Goal: Information Seeking & Learning: Learn about a topic

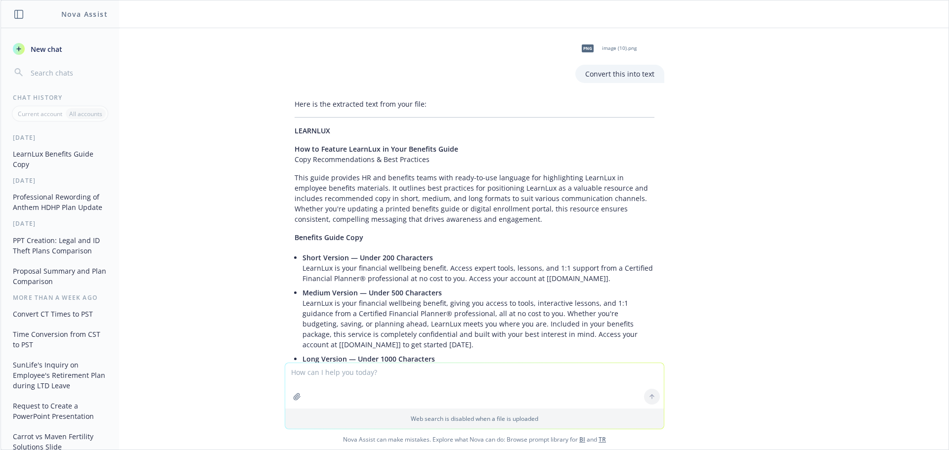
click at [382, 390] on textarea at bounding box center [474, 385] width 379 height 45
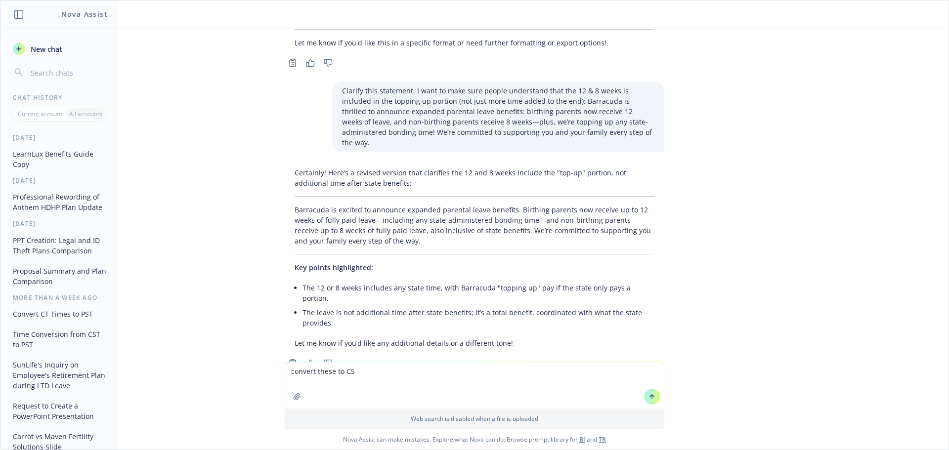
type textarea "convert these to CST"
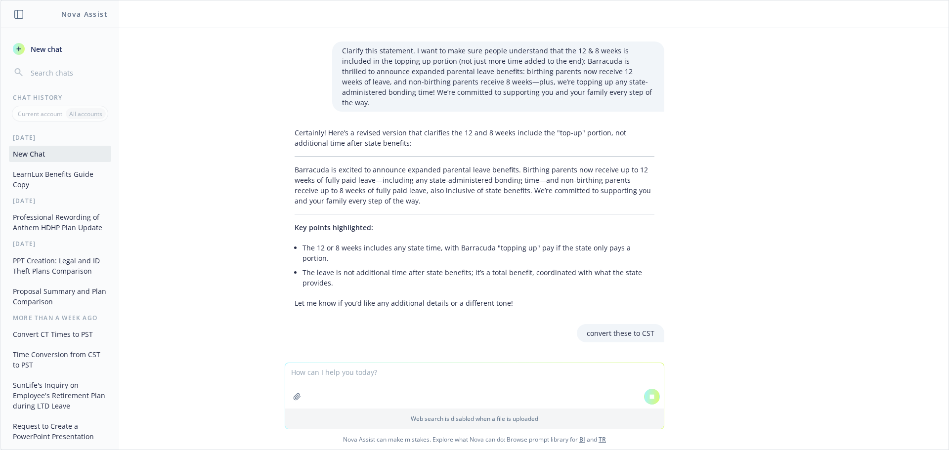
type textarea "• Monday 09/22: 9am-10am, 10am-11am, 3pm-4pm, or 4pm-5pm • Tuesday 09/23: 1pm-2…"
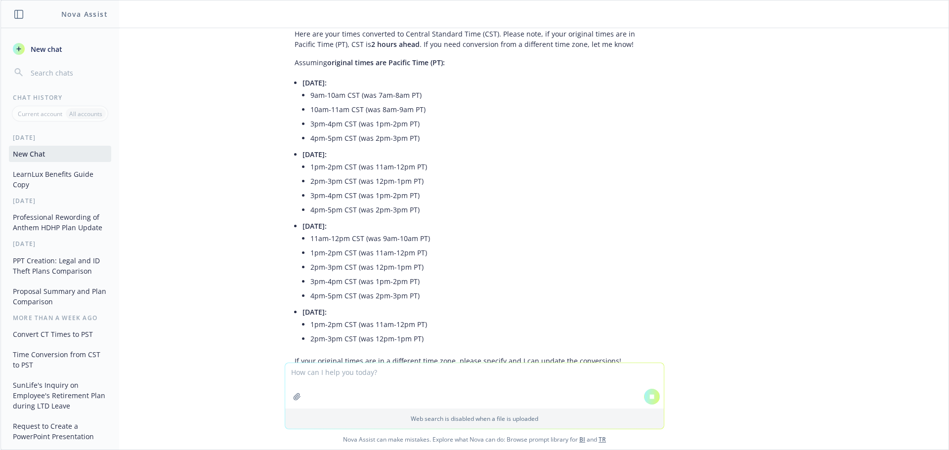
scroll to position [1246, 0]
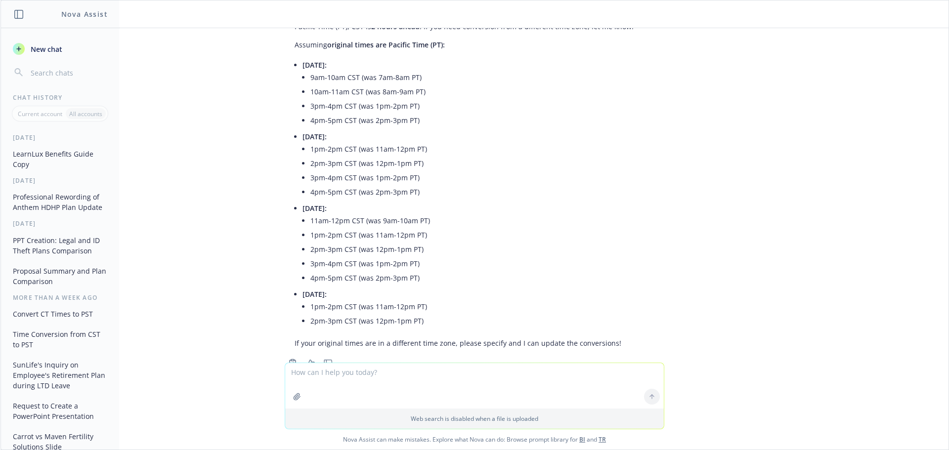
click at [478, 379] on textarea at bounding box center [474, 385] width 379 height 45
type textarea "can"
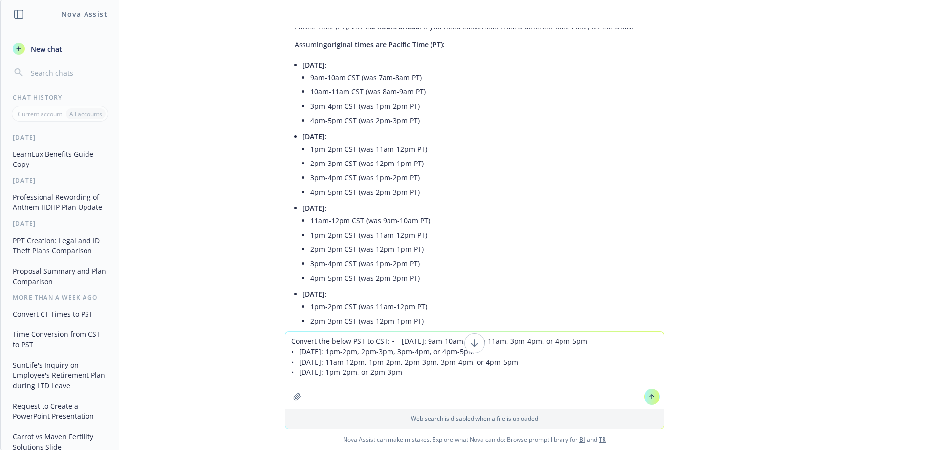
click at [393, 340] on textarea "Convert the below PST to CST: • Monday 09/22: 9am-10am, 10am-11am, 3pm-4pm, or …" at bounding box center [474, 370] width 379 height 77
click at [385, 340] on textarea "Convert the below PST to CST: • Monday 09/22: 9am-10am, 10am-11am, 3pm-4pm, or …" at bounding box center [474, 370] width 379 height 77
type textarea "Convert the below PST to CST:• Monday 09/22: 9am-10am, 10am-11am, 3pm-4pm, or 4…"
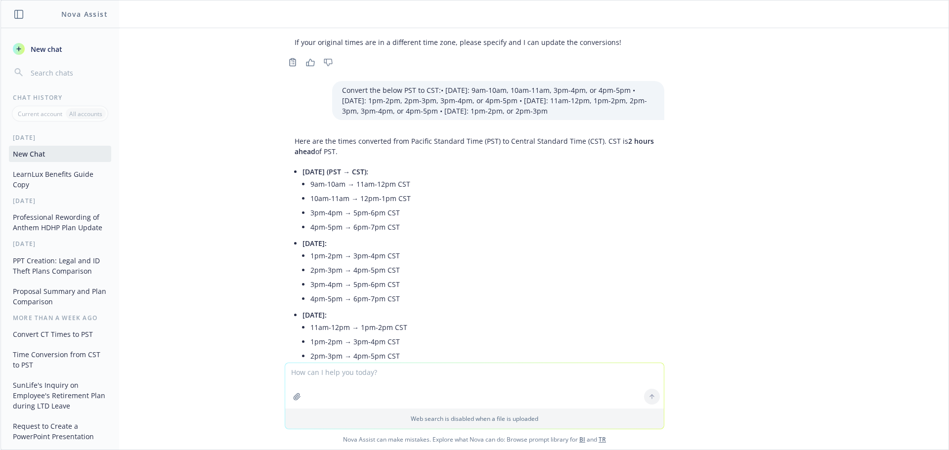
scroll to position [1654, 0]
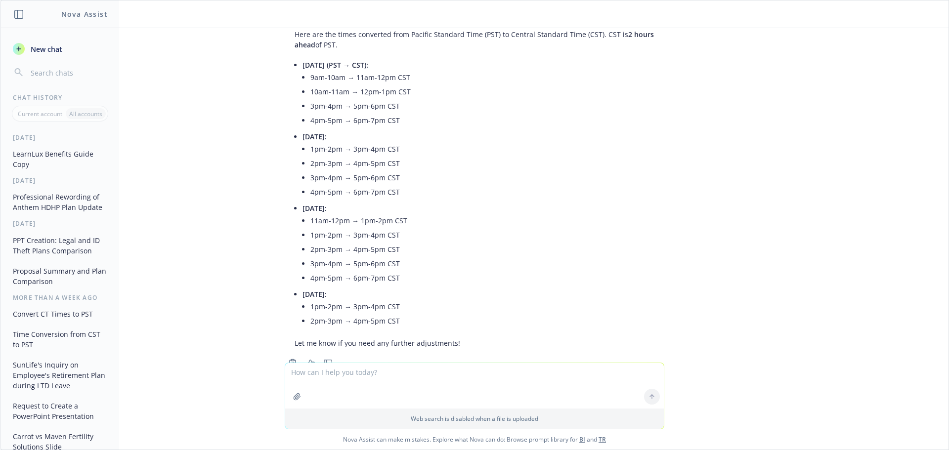
click at [445, 380] on textarea at bounding box center [474, 385] width 379 height 45
type textarea "can you get rid of the PST times"
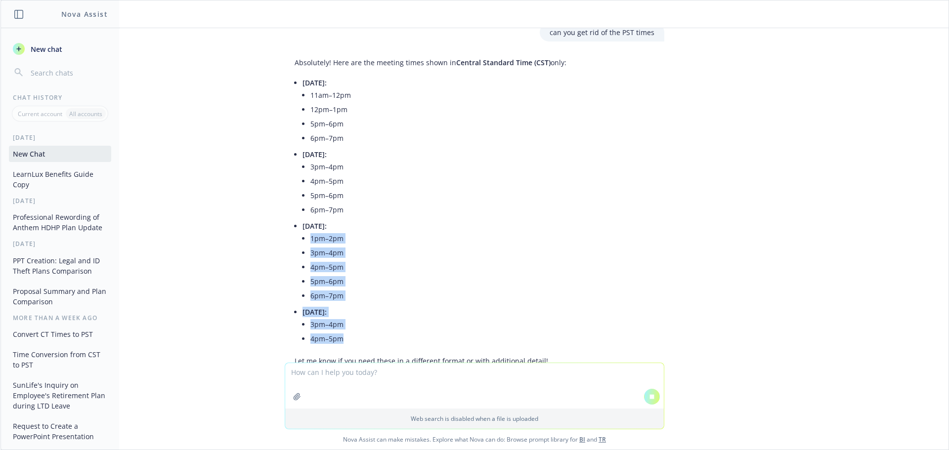
scroll to position [2030, 0]
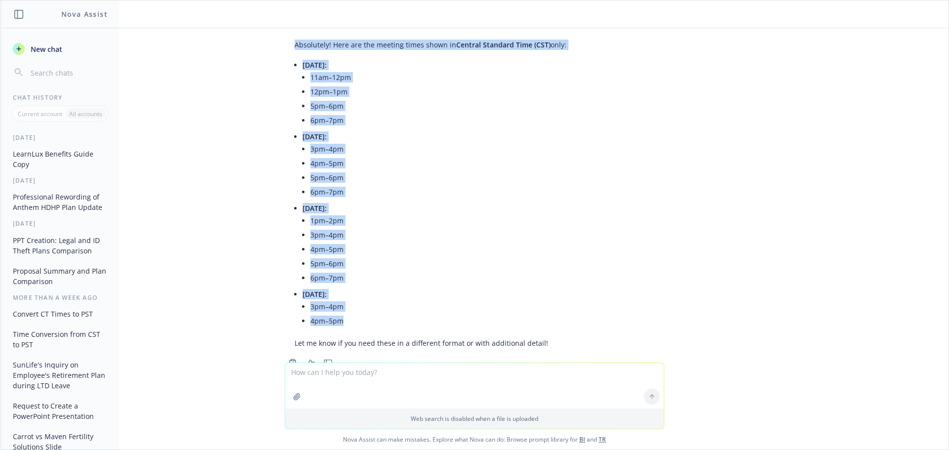
drag, startPoint x: 350, startPoint y: 317, endPoint x: 260, endPoint y: 40, distance: 291.2
click at [260, 40] on div "png image (10).png Convert this into text Here is the extracted text from your …" at bounding box center [474, 195] width 948 height 335
copy div "Absolutely! Here are the meeting times shown in Central Standard Time (CST) onl…"
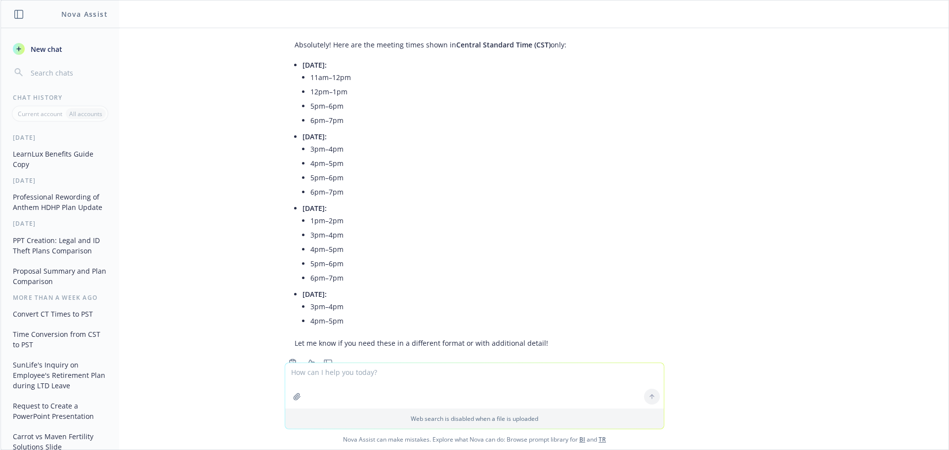
click at [333, 383] on textarea at bounding box center [474, 385] width 379 height 45
paste textarea "• Tuesday, 09/23: • 3pm–4pm CST"
type textarea "•"
paste textarea "• Tuesday, 09/23: • 3pm–4pm CST"
type textarea "can you convert this from CST to PST? • Tuesday, 09/23: • 3pm–4pm CST"
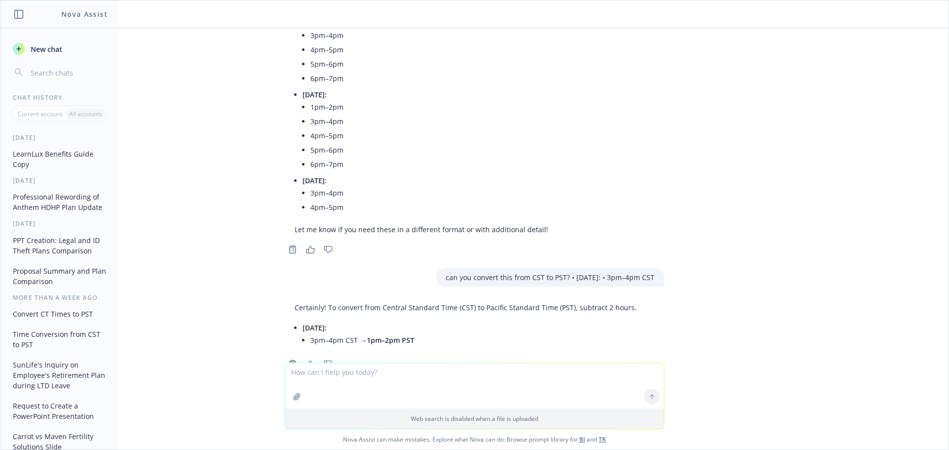
scroll to position [2145, 0]
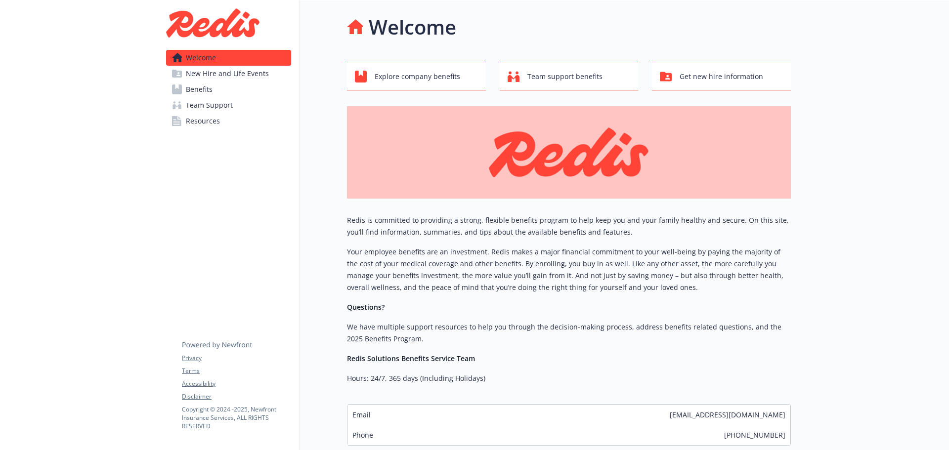
click at [208, 95] on span "Benefits" at bounding box center [199, 90] width 27 height 16
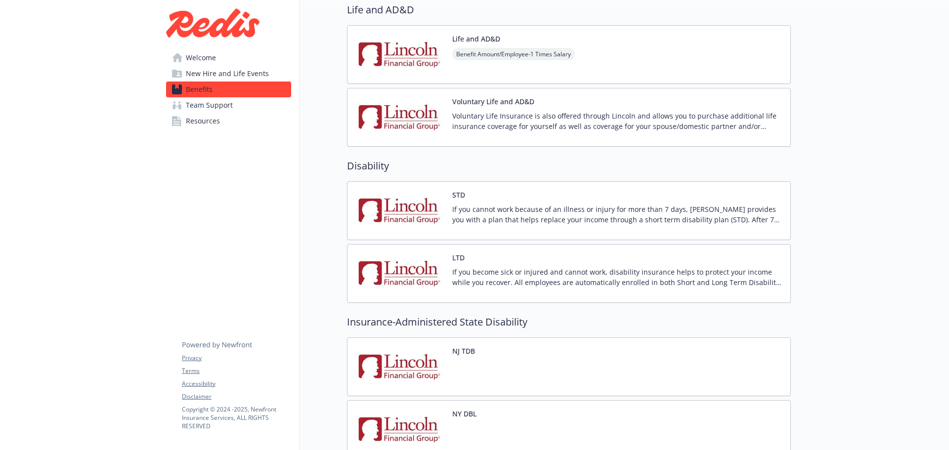
click at [524, 220] on p "If you cannot work because of an illness or injury for more than 7 days, [PERSO…" at bounding box center [617, 214] width 330 height 21
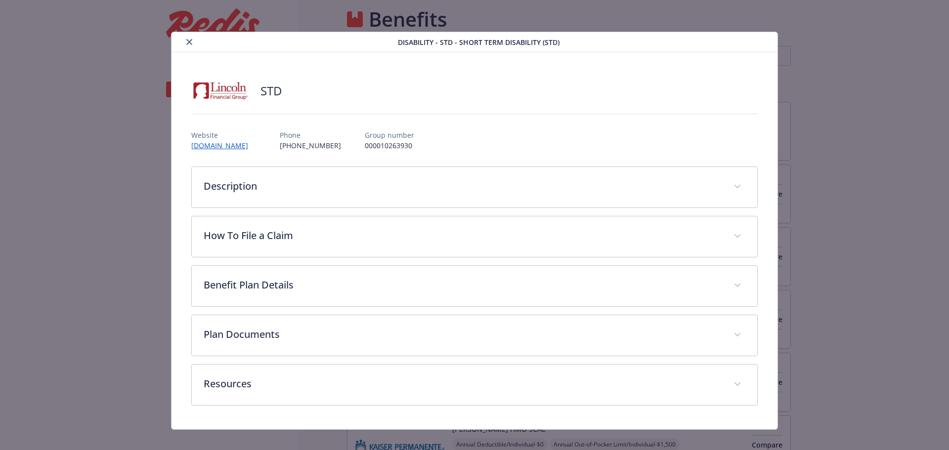
scroll to position [742, 0]
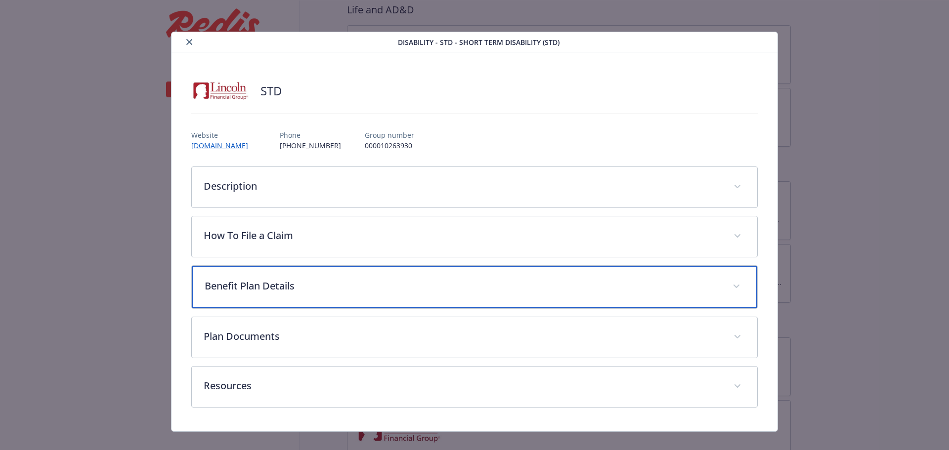
click at [334, 294] on div "Benefit Plan Details" at bounding box center [475, 287] width 566 height 43
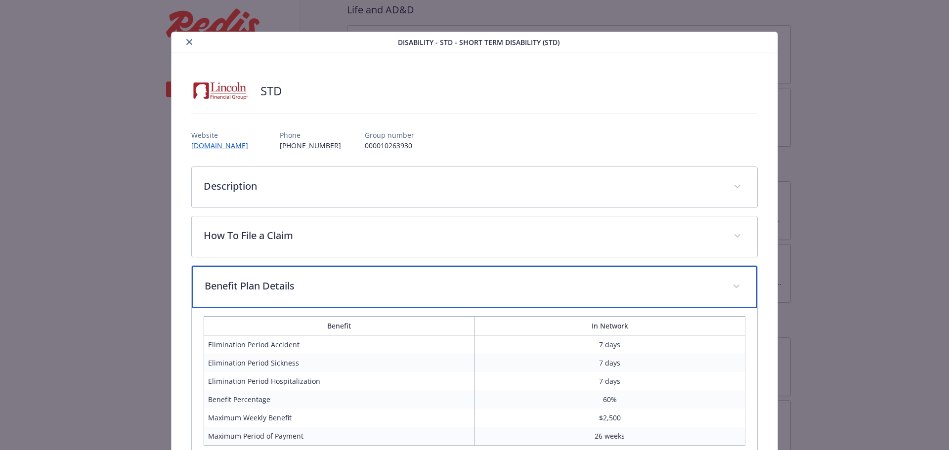
scroll to position [99, 0]
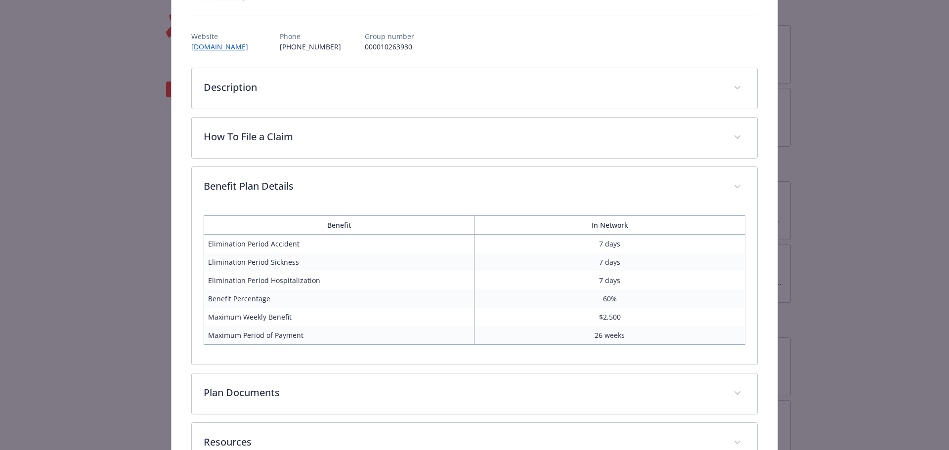
click at [857, 177] on div "Disability - STD - Short Term Disability (STD) STD Website [DOMAIN_NAME] Phone …" at bounding box center [474, 225] width 949 height 450
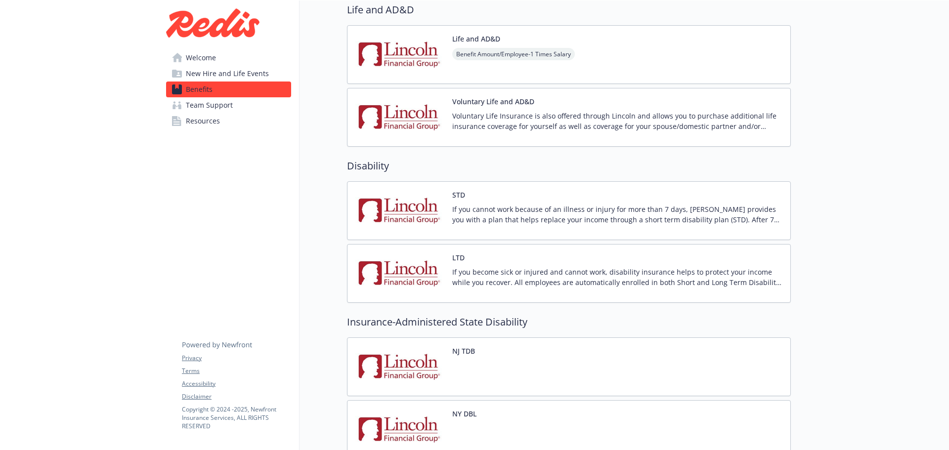
click at [583, 265] on div "LTD If you become sick or injured and cannot work, disability insurance helps t…" at bounding box center [617, 274] width 330 height 42
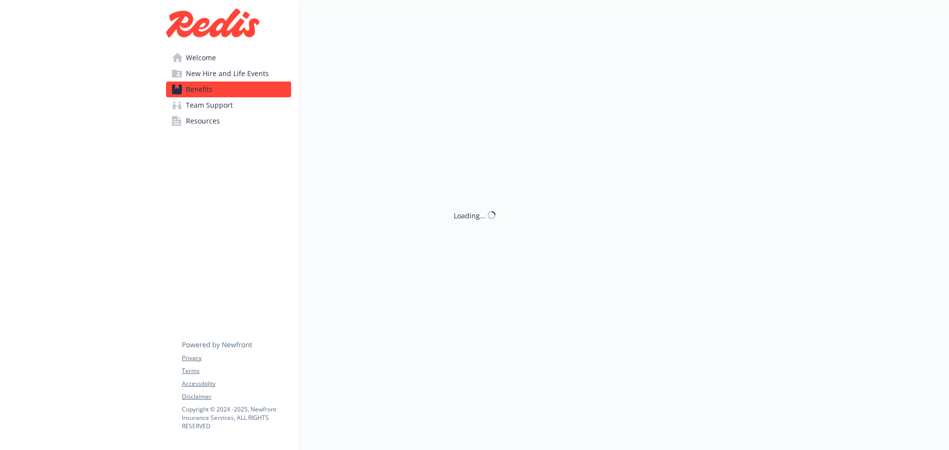
scroll to position [742, 0]
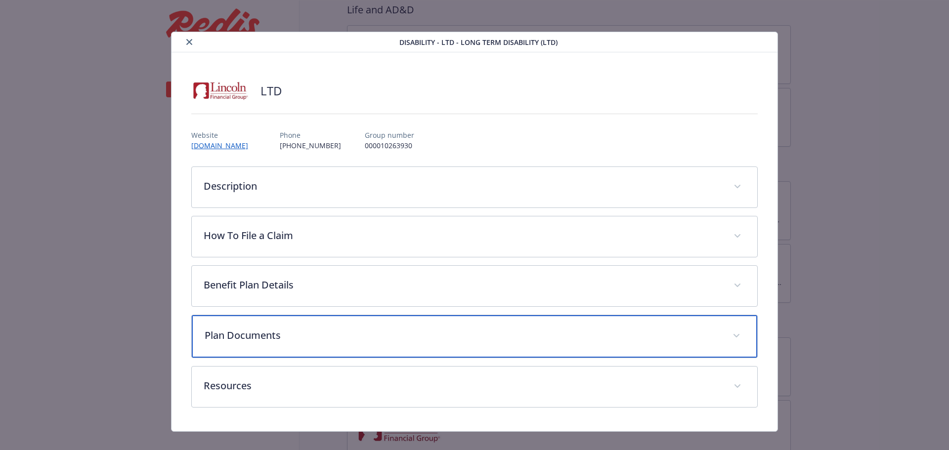
click at [400, 341] on p "Plan Documents" at bounding box center [463, 335] width 517 height 15
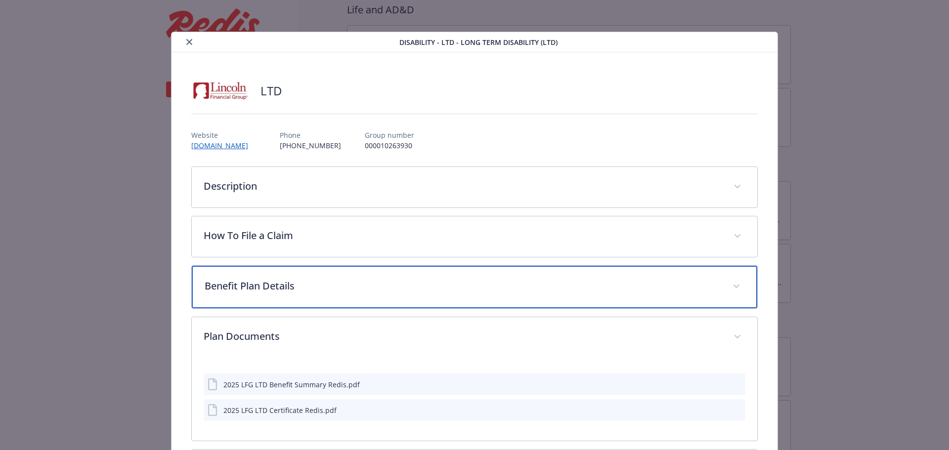
click at [421, 296] on div "Benefit Plan Details" at bounding box center [475, 287] width 566 height 43
